Goal: Information Seeking & Learning: Learn about a topic

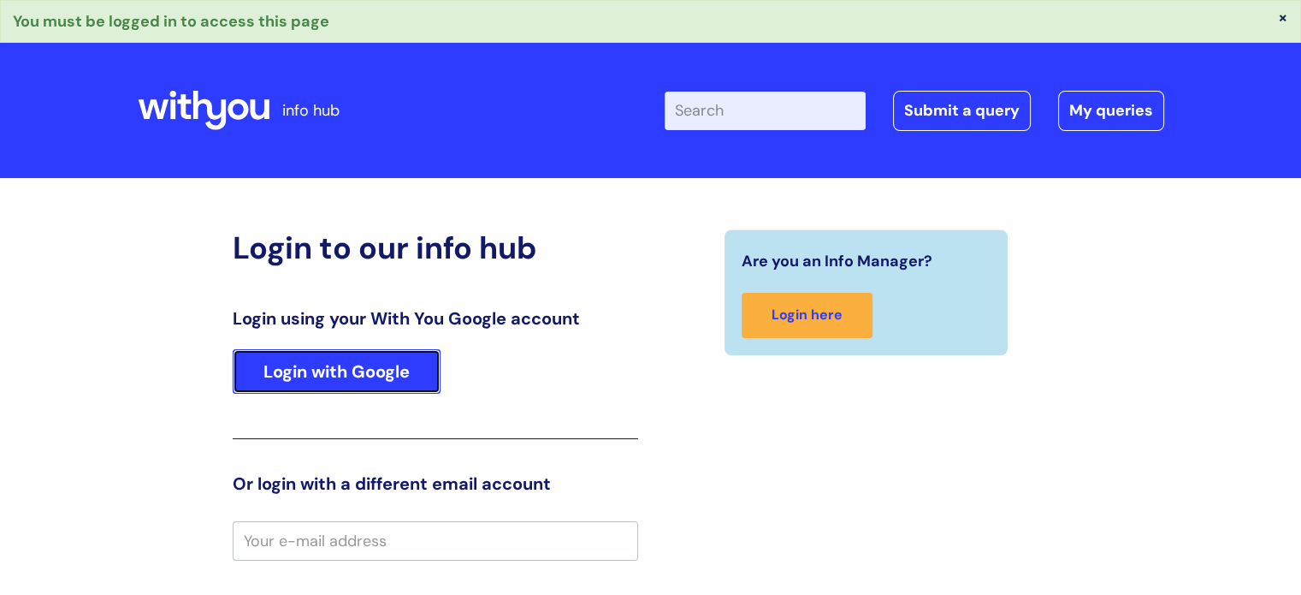
click at [403, 388] on link "Login with Google" at bounding box center [337, 371] width 208 height 44
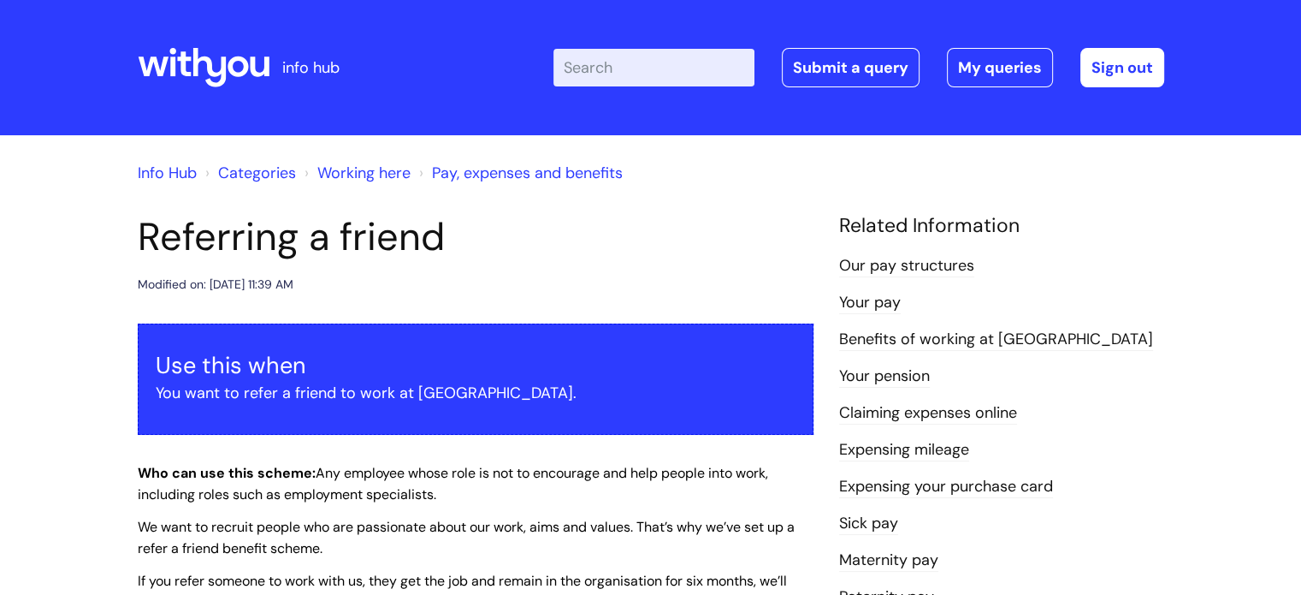
click at [271, 68] on div "info hub" at bounding box center [265, 67] width 255 height 101
click at [226, 68] on icon at bounding box center [204, 67] width 132 height 41
